Goal: Check status: Check status

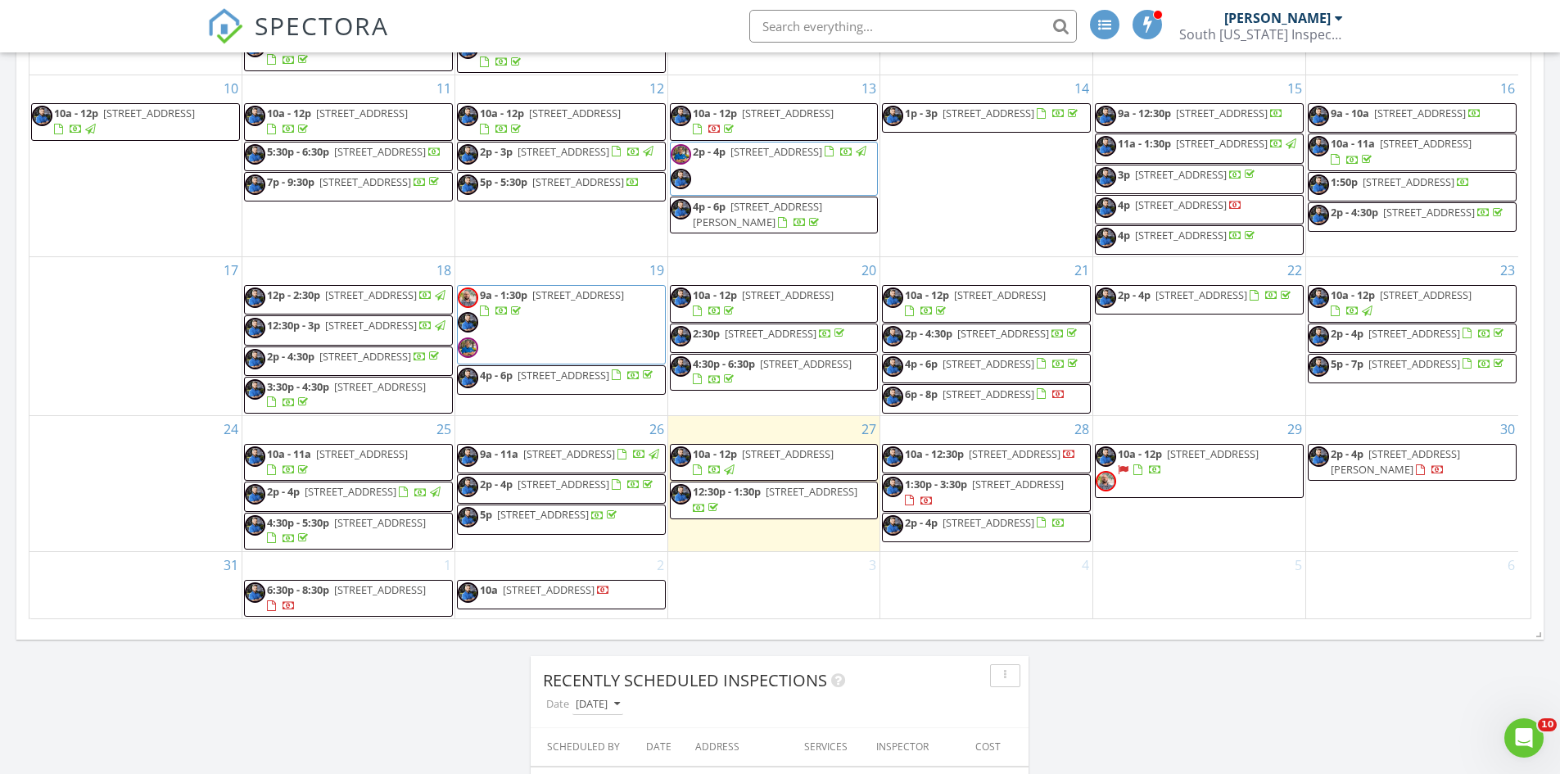
scroll to position [386, 0]
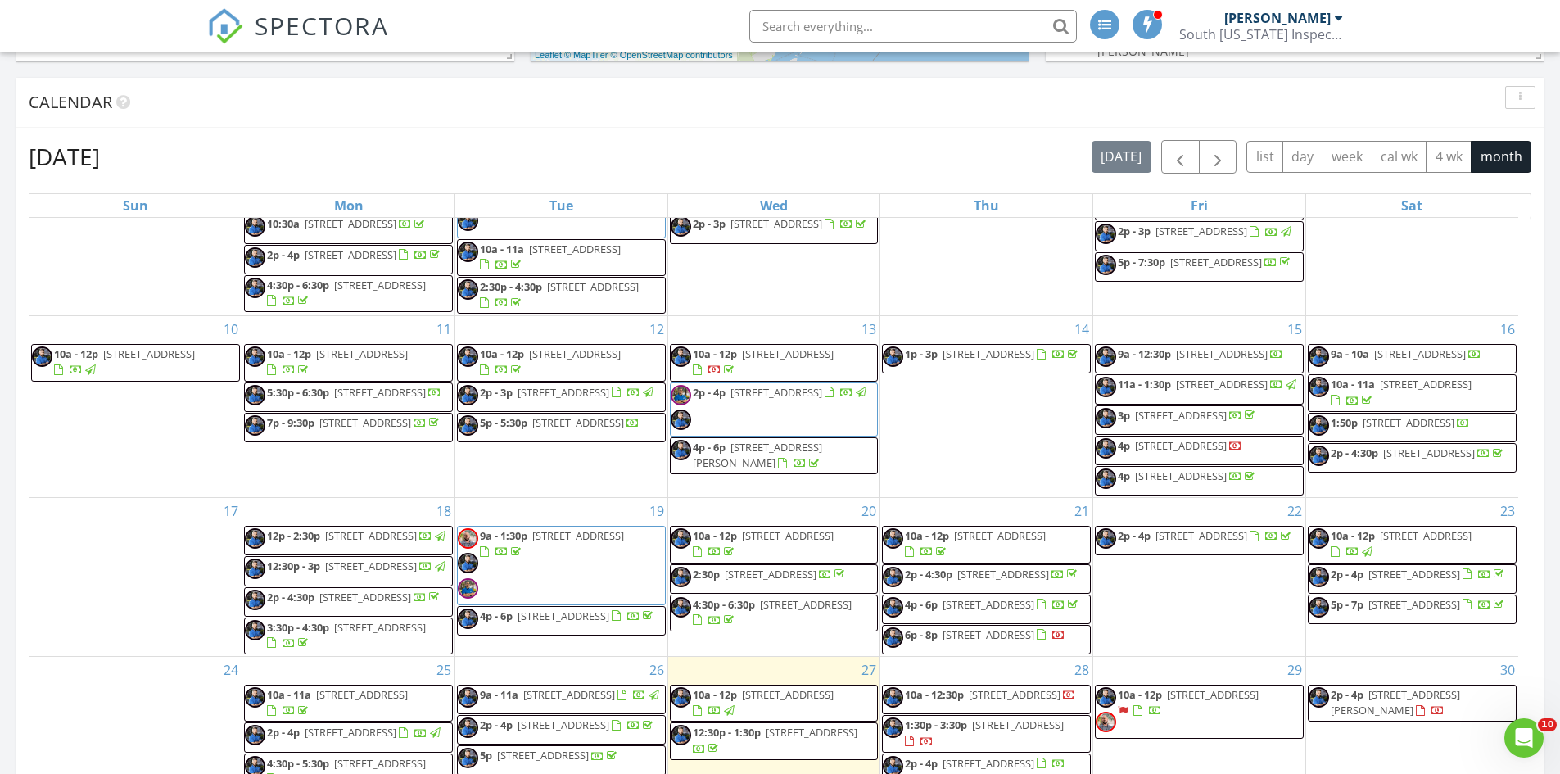
scroll to position [737, 0]
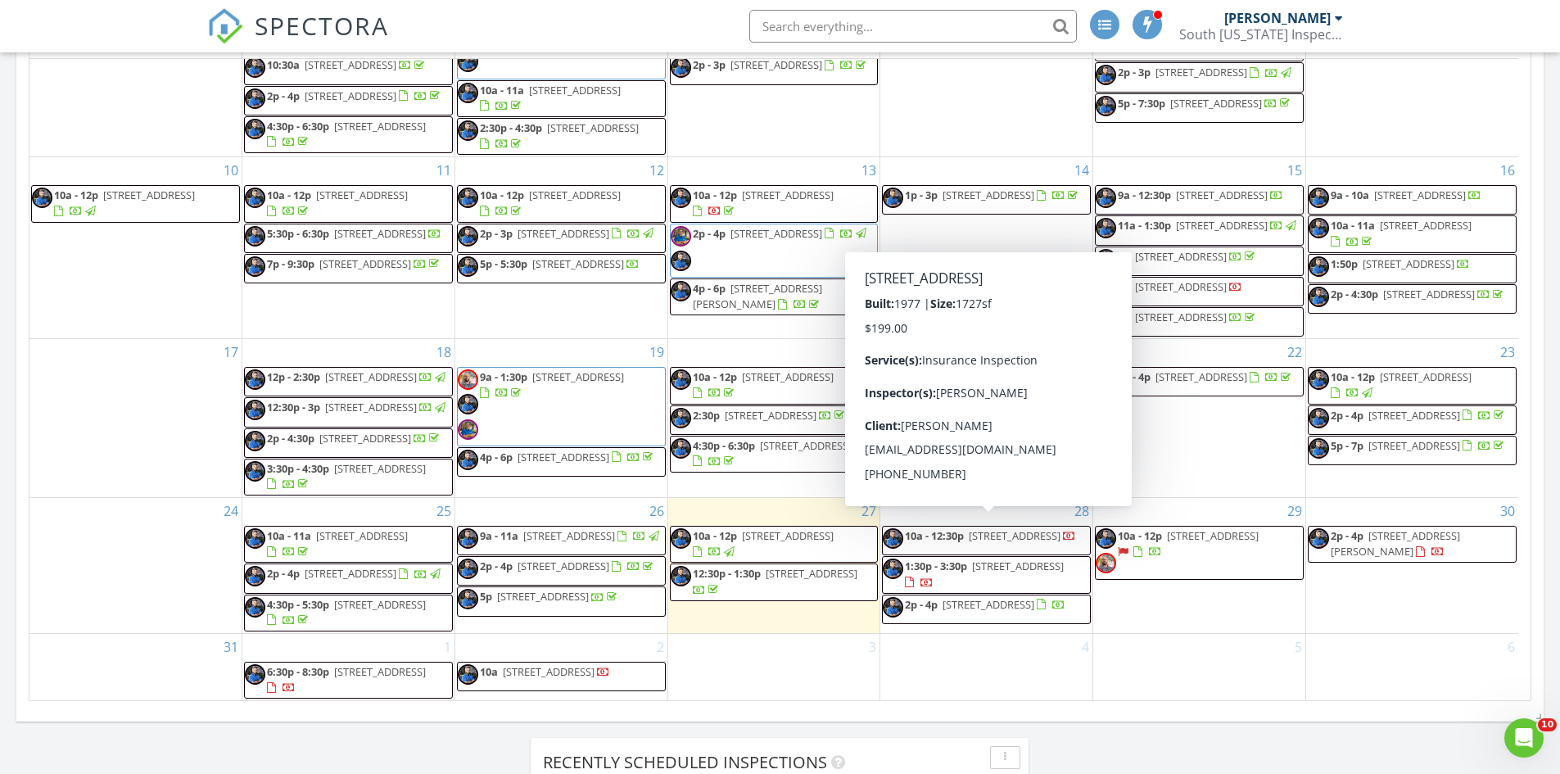
click at [1018, 542] on span "10a - 12:30p 3015 SW 108th Ct, Miami 33165" at bounding box center [979, 540] width 193 height 25
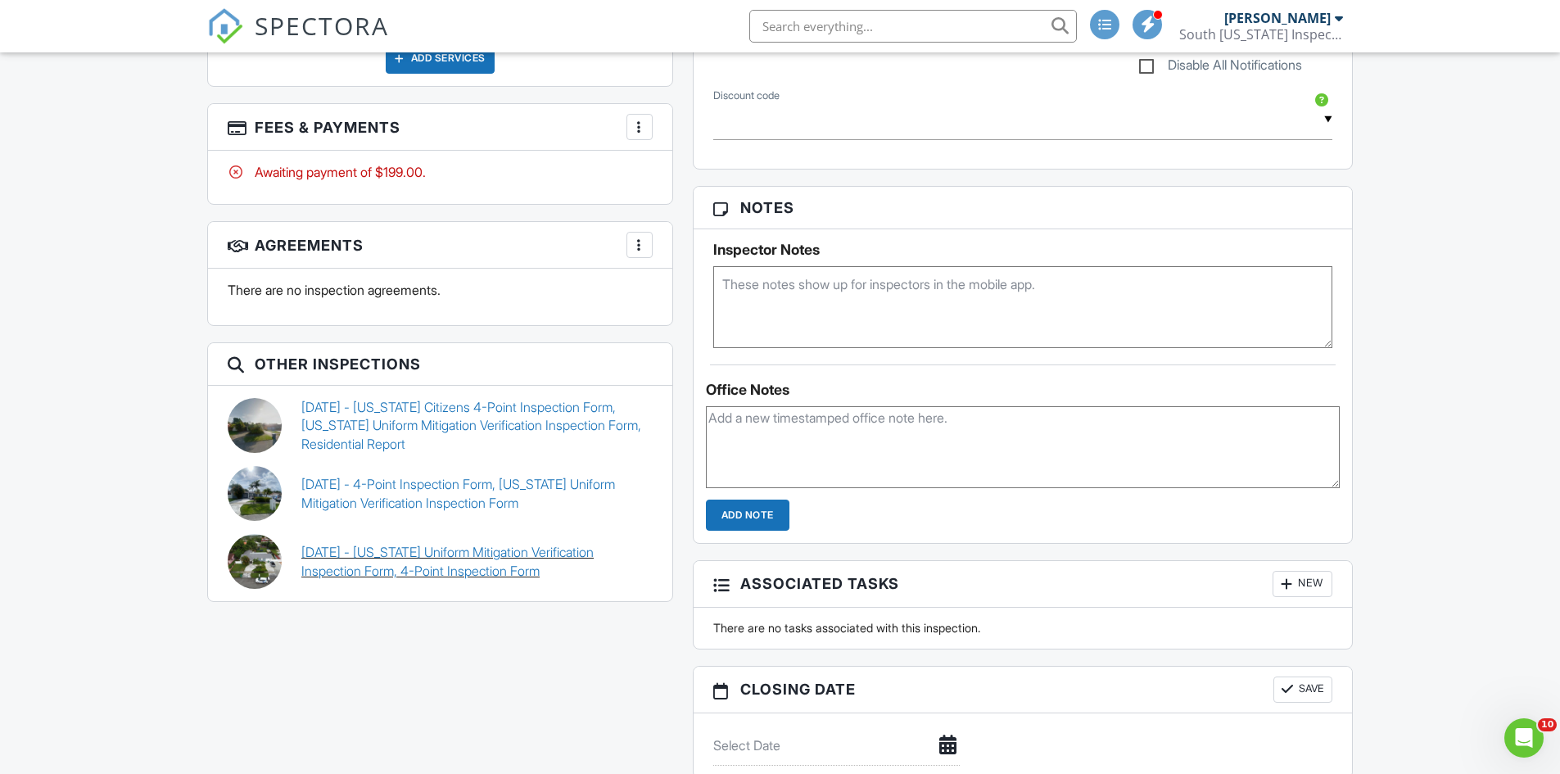
click at [479, 570] on link "09/15/2021 - Florida Uniform Mitigation Verification Inspection Form, 4-Point I…" at bounding box center [476, 561] width 351 height 37
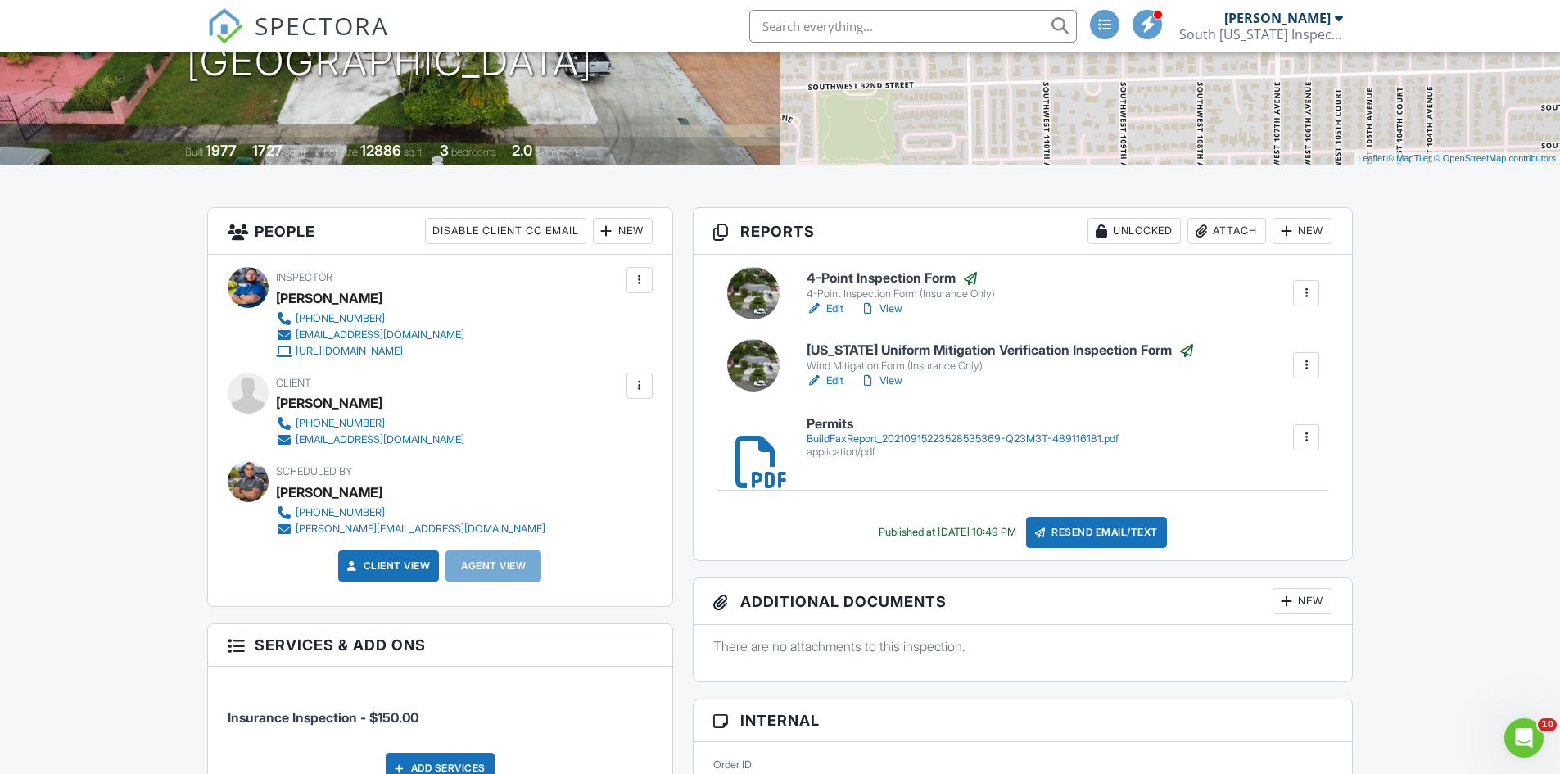
scroll to position [246, 0]
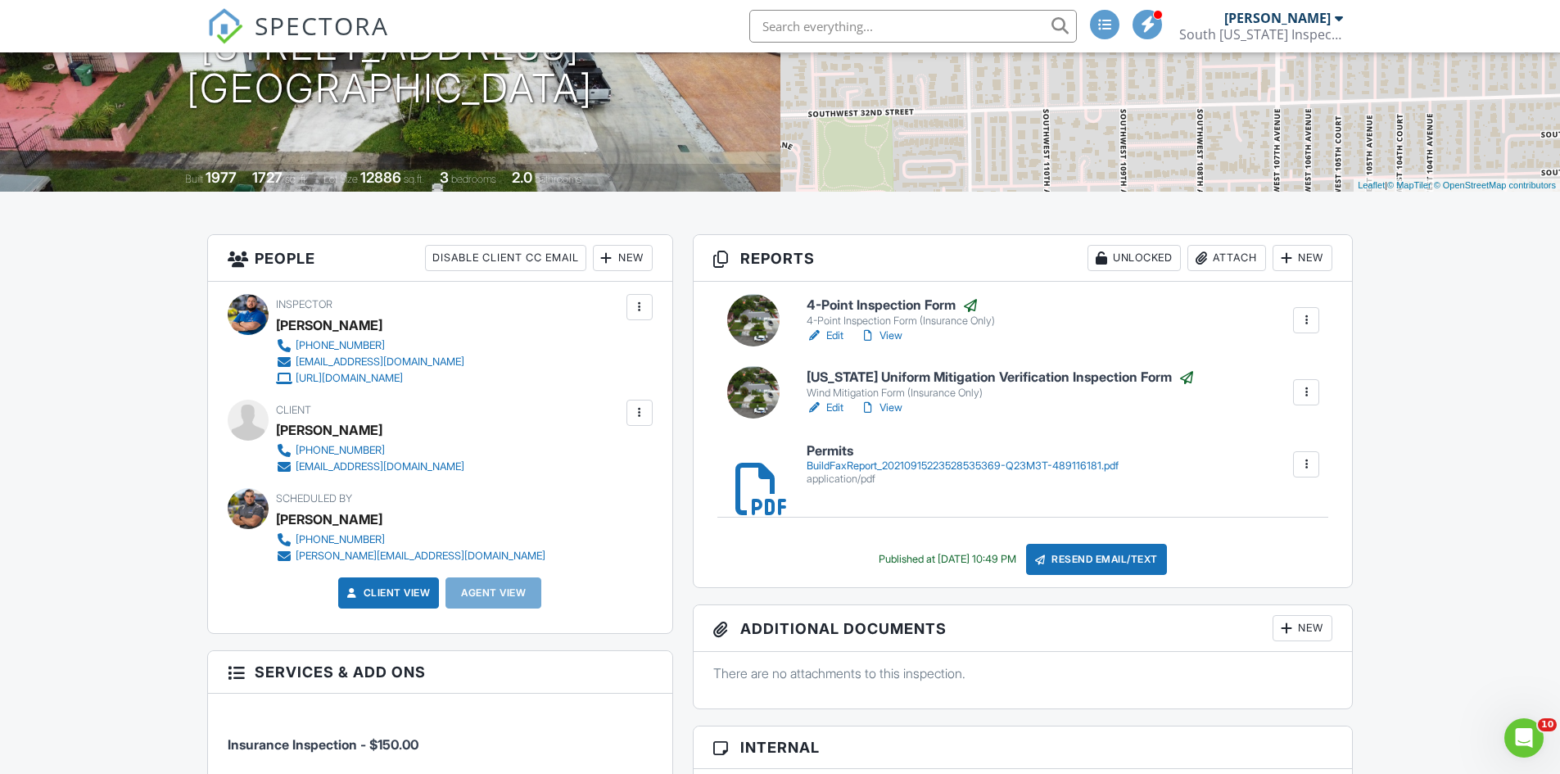
click at [892, 337] on link "View" at bounding box center [881, 336] width 43 height 16
click at [898, 407] on link "View" at bounding box center [881, 408] width 43 height 16
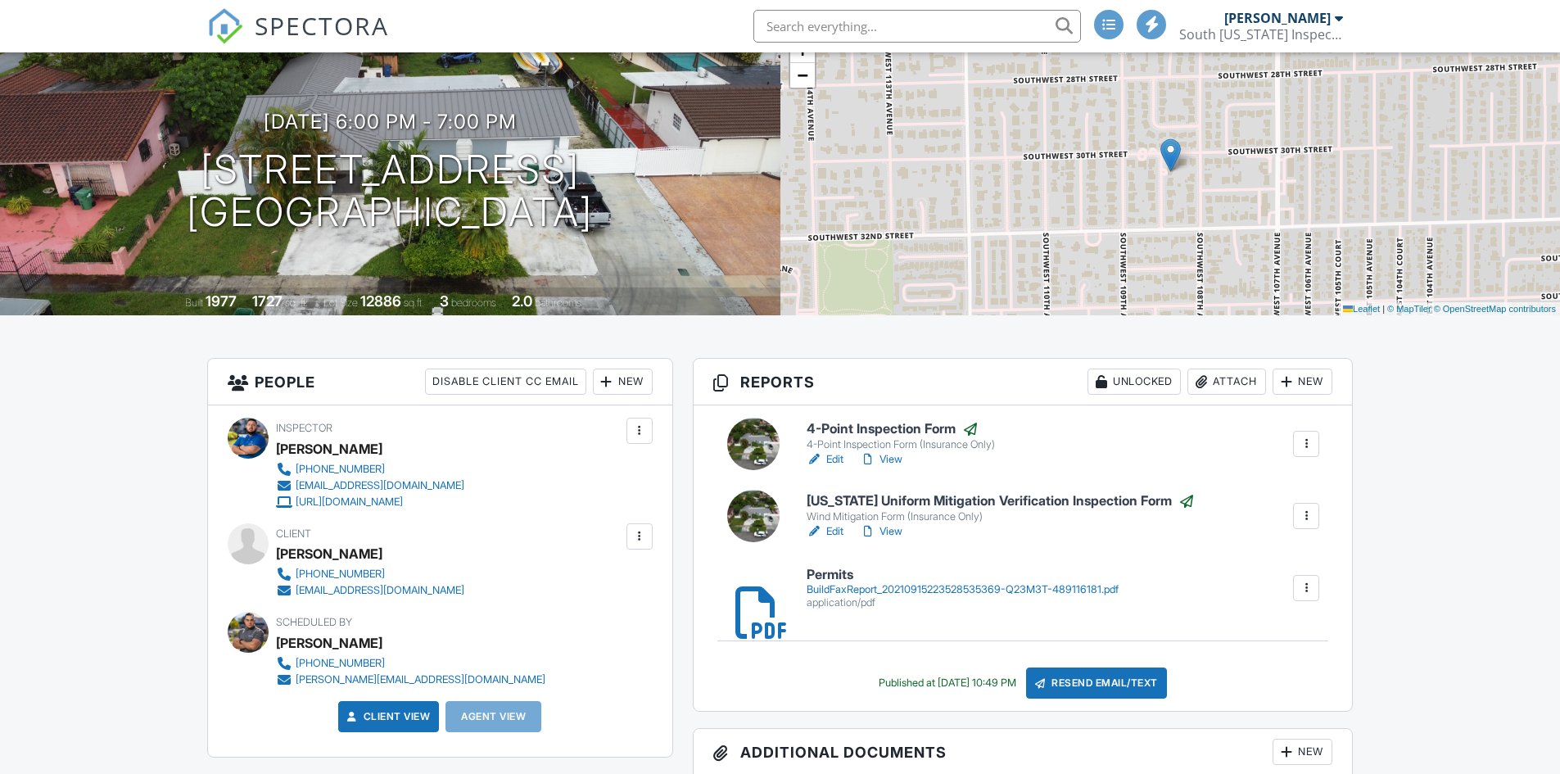
scroll to position [0, 0]
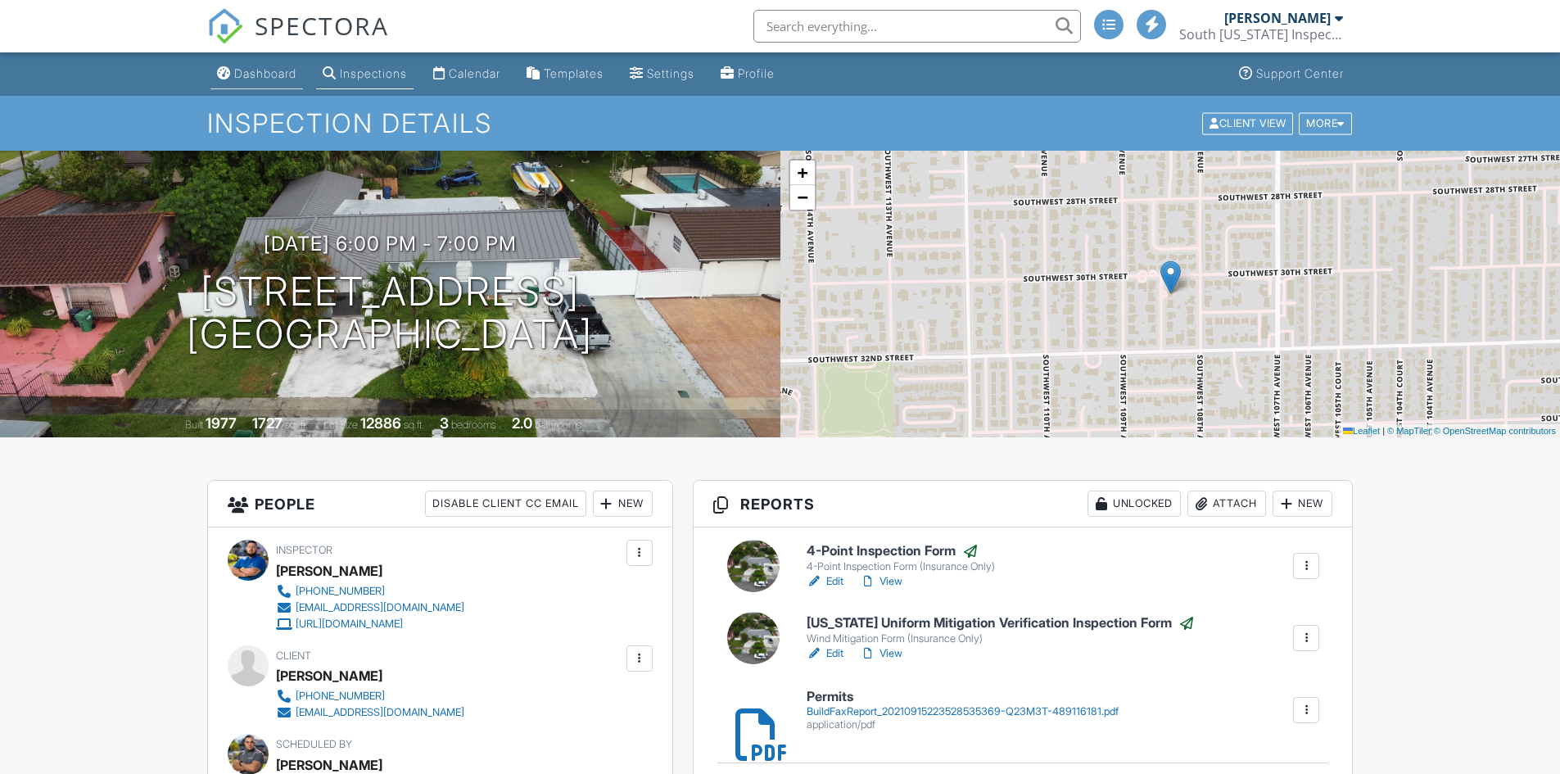
click at [271, 65] on link "Dashboard" at bounding box center [256, 74] width 93 height 30
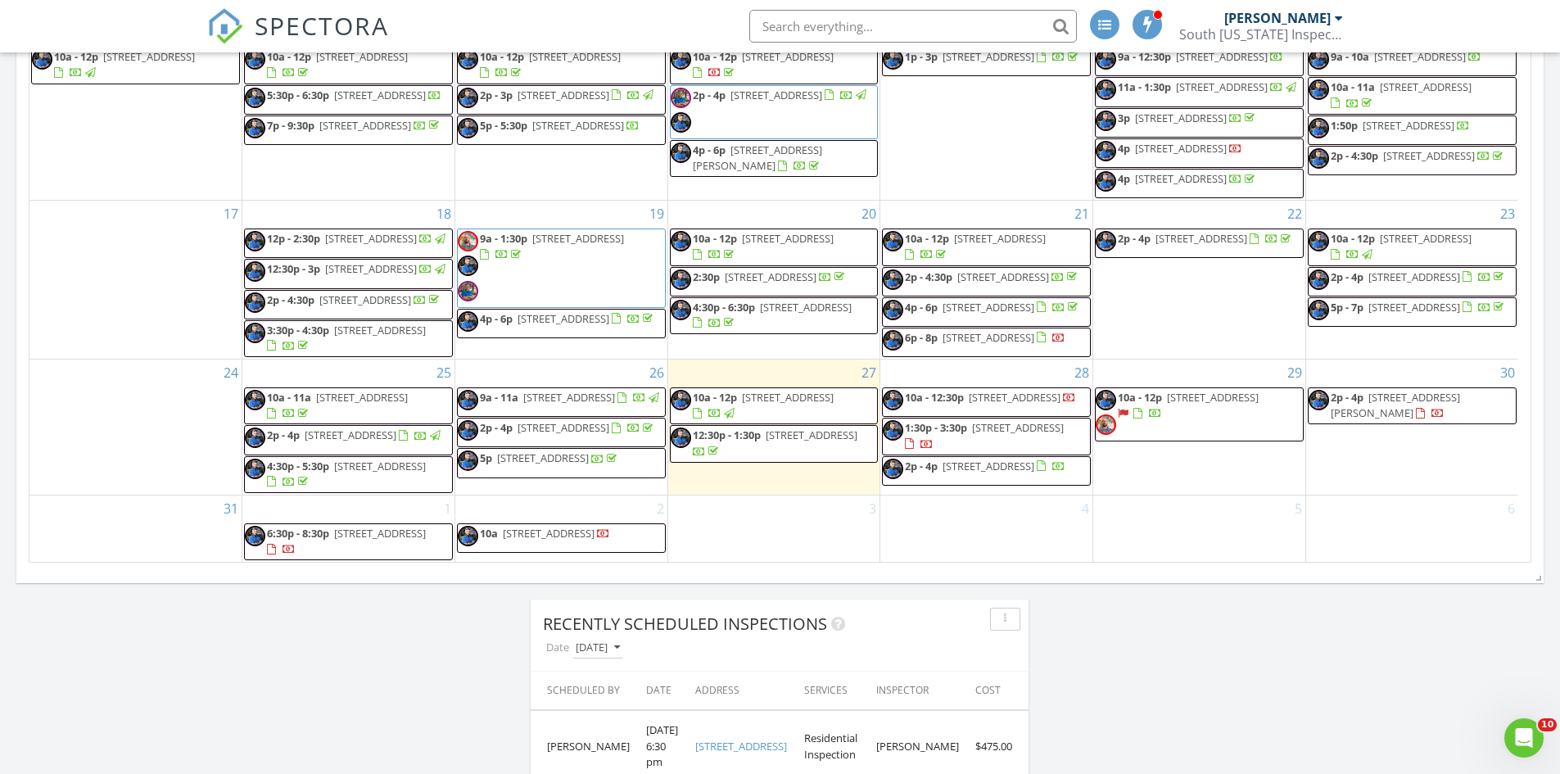
scroll to position [901, 0]
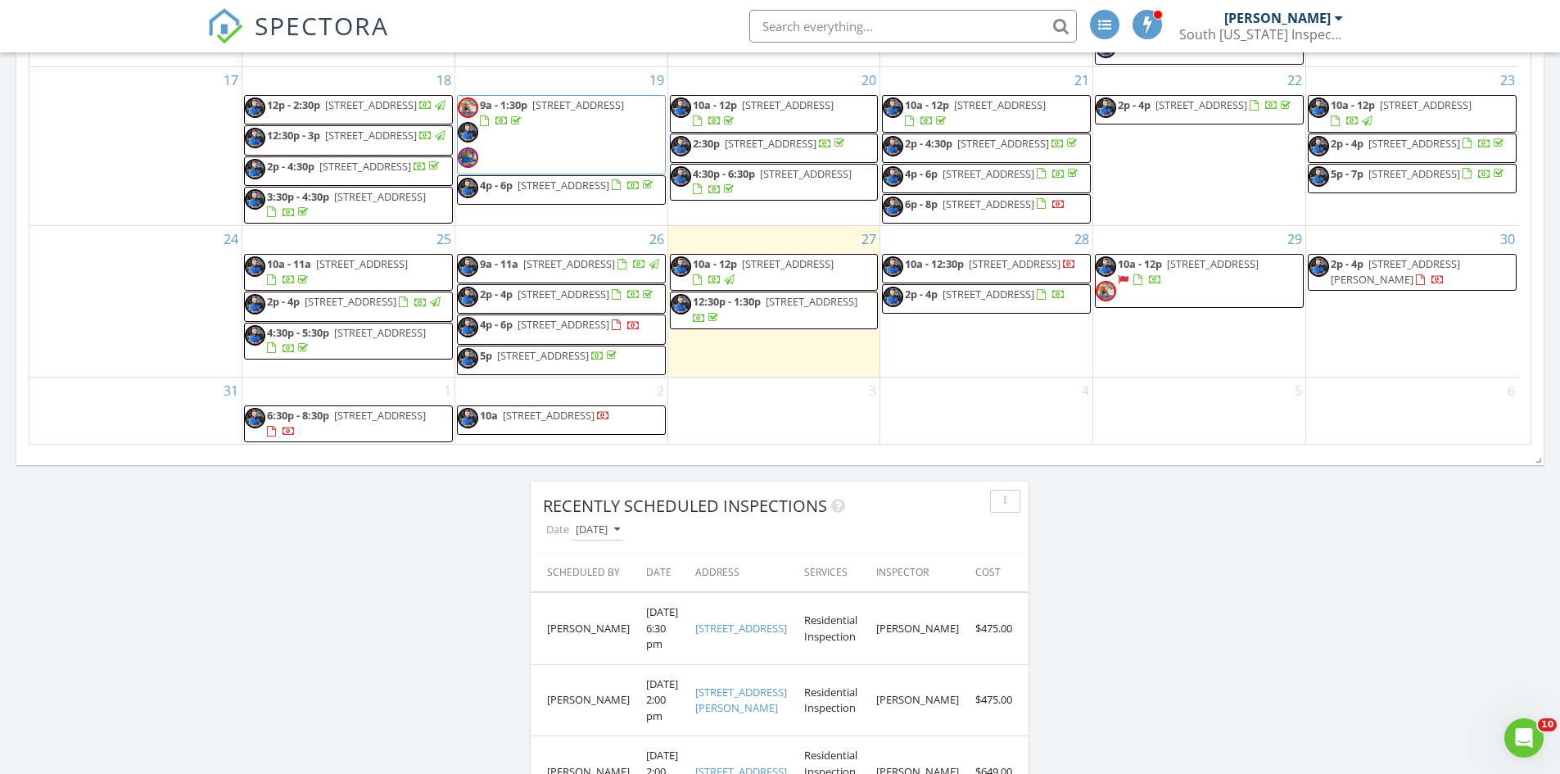
scroll to position [901, 0]
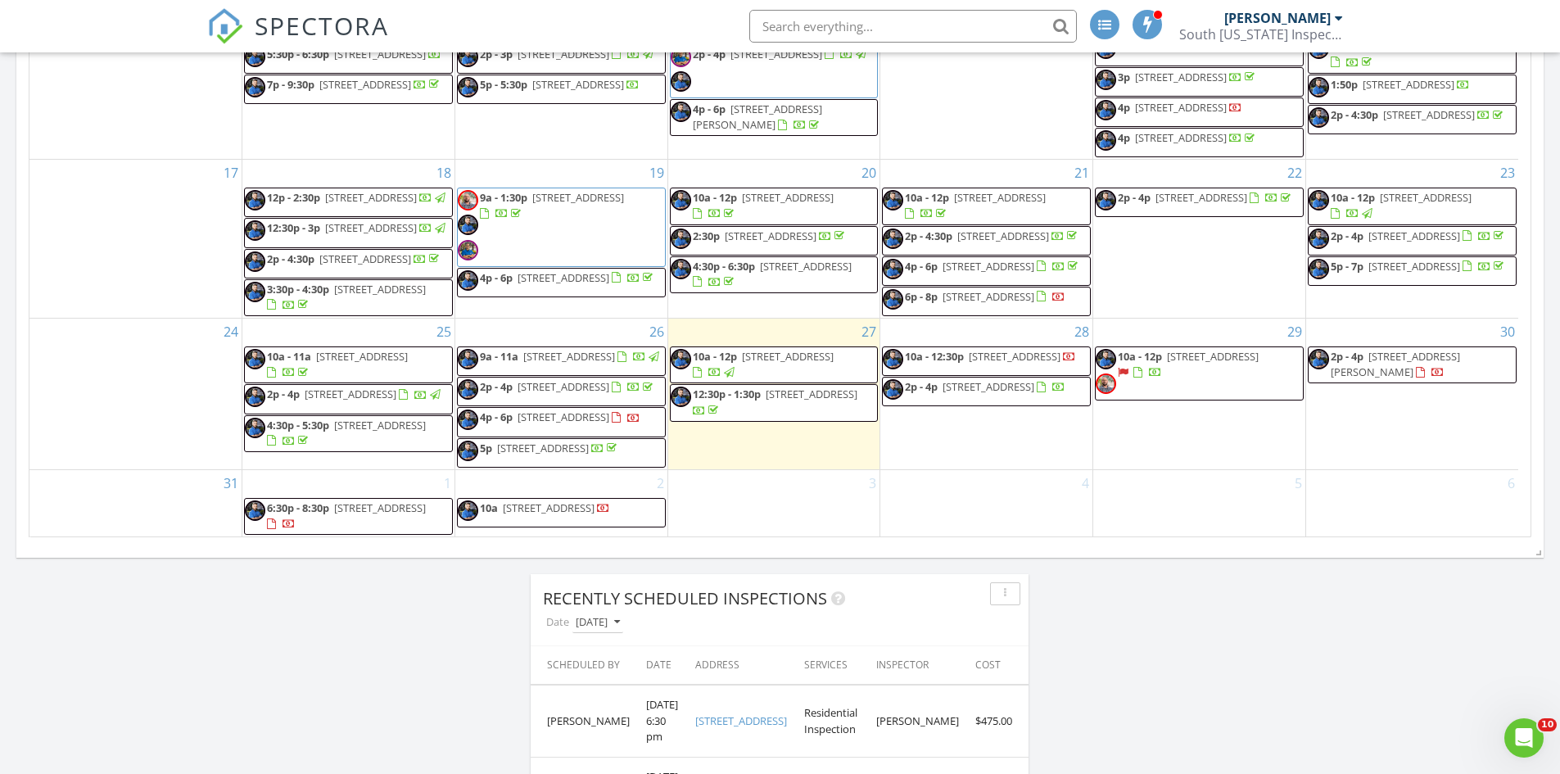
scroll to position [424, 0]
drag, startPoint x: 621, startPoint y: 409, endPoint x: 1043, endPoint y: 438, distance: 422.7
